Goal: Check status: Check status

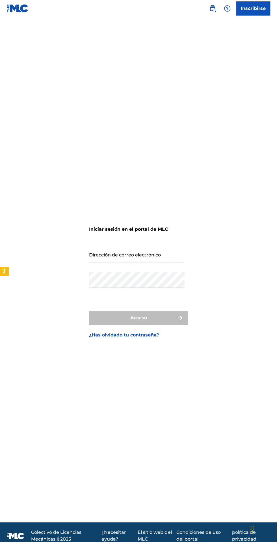
click at [166, 263] on input "Dirección de correo electrónico" at bounding box center [137, 254] width 96 height 16
type input "[EMAIL_ADDRESS][DOMAIN_NAME]"
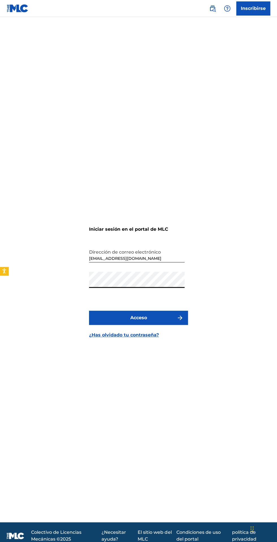
click at [178, 321] on img "submit" at bounding box center [180, 318] width 7 height 7
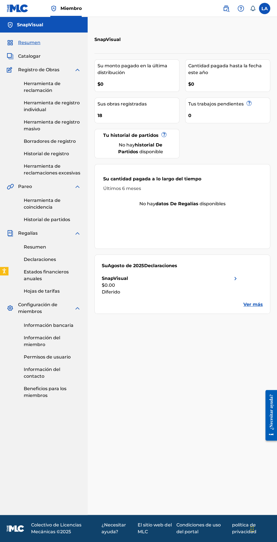
click at [29, 247] on font "Resumen" at bounding box center [35, 247] width 22 height 5
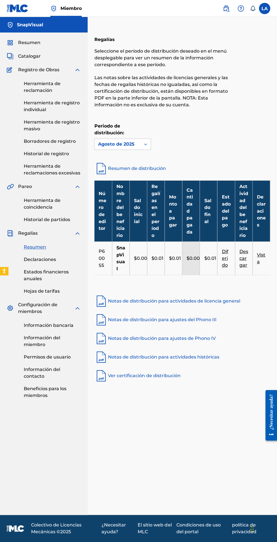
click at [42, 156] on font "Historial de registro" at bounding box center [46, 153] width 45 height 5
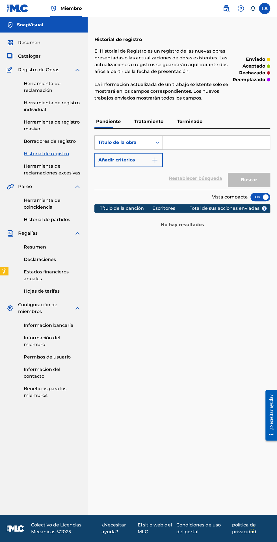
click at [30, 44] on font "Resumen" at bounding box center [29, 42] width 22 height 5
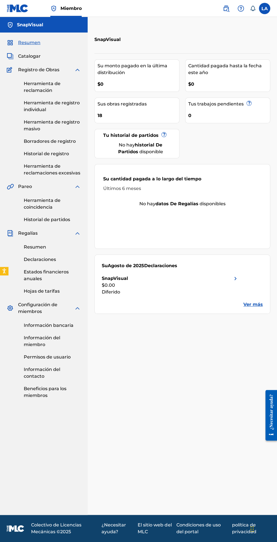
click at [118, 113] on div "18" at bounding box center [139, 114] width 82 height 13
click at [143, 103] on font "Sus obras registradas" at bounding box center [122, 103] width 49 height 5
click at [33, 57] on font "Catalogar" at bounding box center [29, 55] width 23 height 5
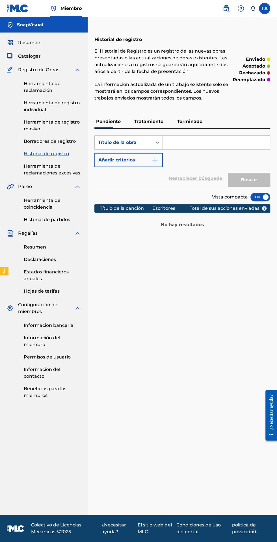
click at [144, 126] on p "Tratamiento" at bounding box center [149, 122] width 33 height 14
click at [189, 123] on font "Terminado" at bounding box center [189, 121] width 25 height 5
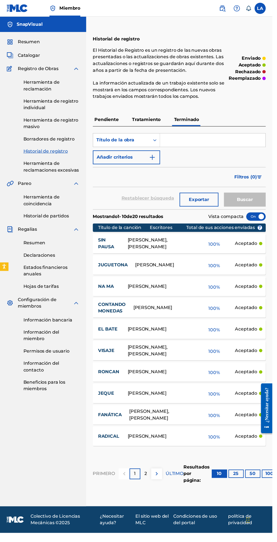
click at [28, 41] on font "Resumen" at bounding box center [29, 42] width 22 height 5
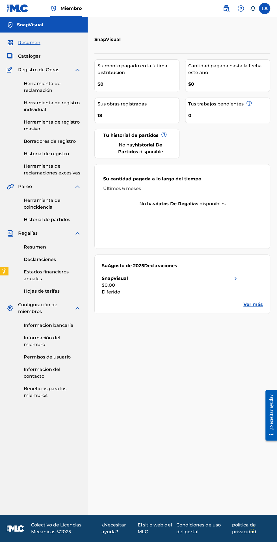
scroll to position [1, 0]
